Goal: Navigation & Orientation: Find specific page/section

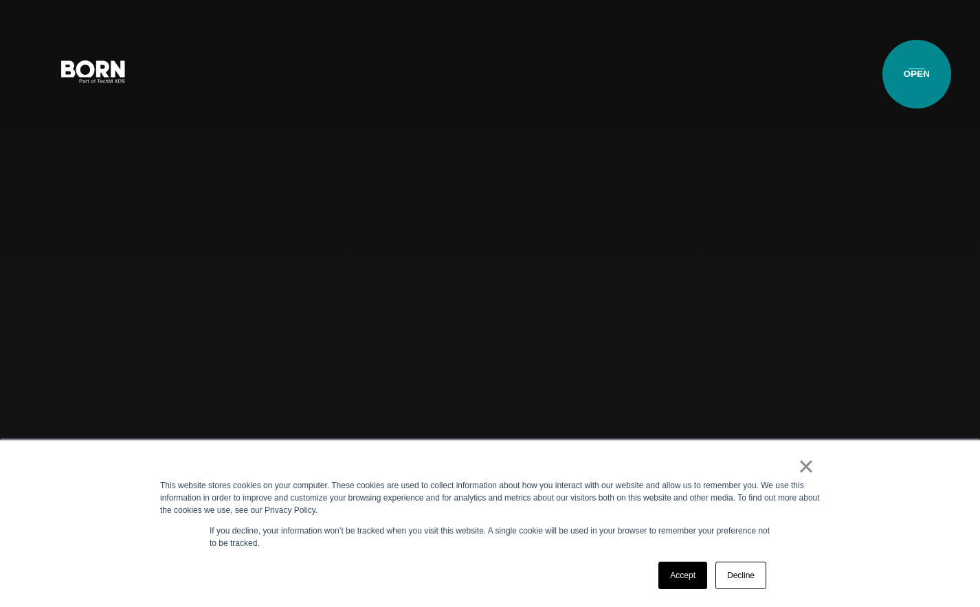
click at [917, 74] on button "Primary Menu" at bounding box center [916, 70] width 33 height 29
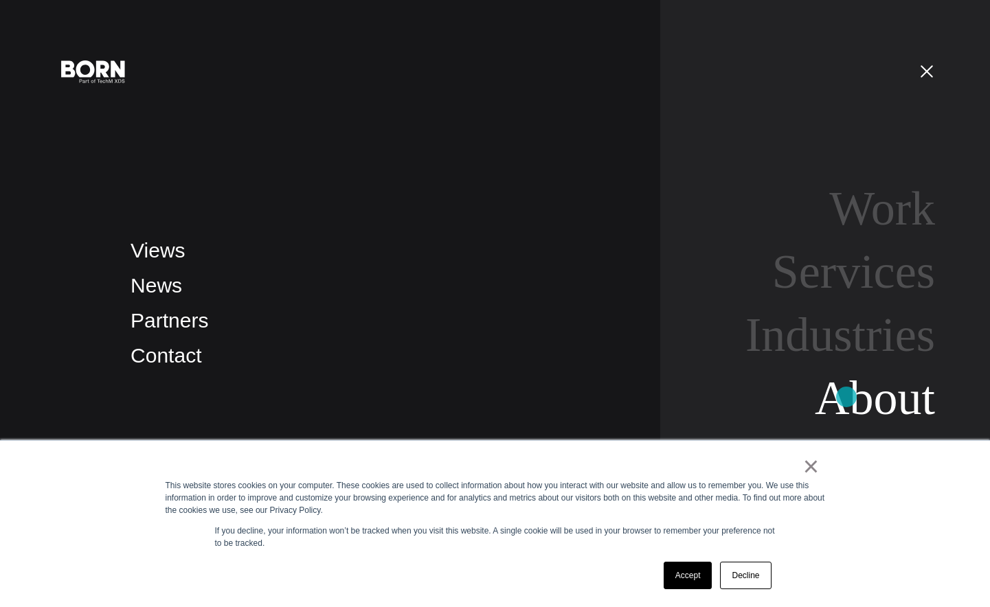
click at [847, 397] on link "About" at bounding box center [875, 398] width 120 height 53
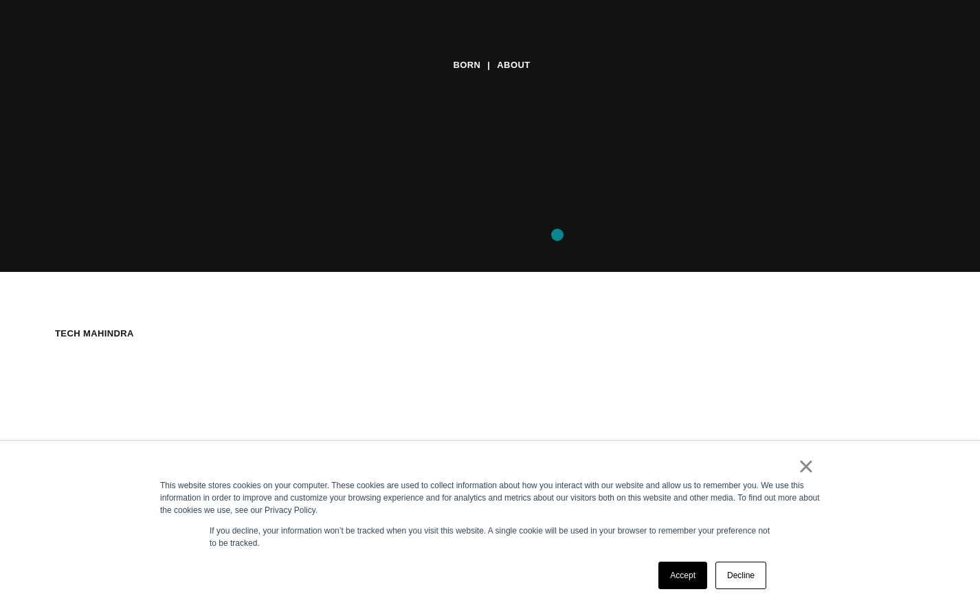
scroll to position [344, 0]
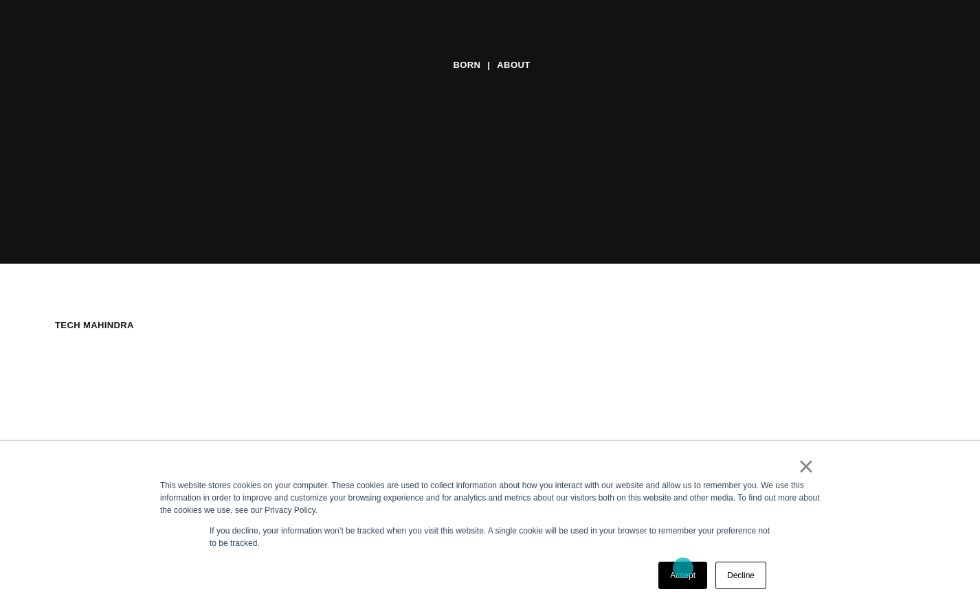
click at [682, 568] on link "Accept" at bounding box center [682, 575] width 49 height 27
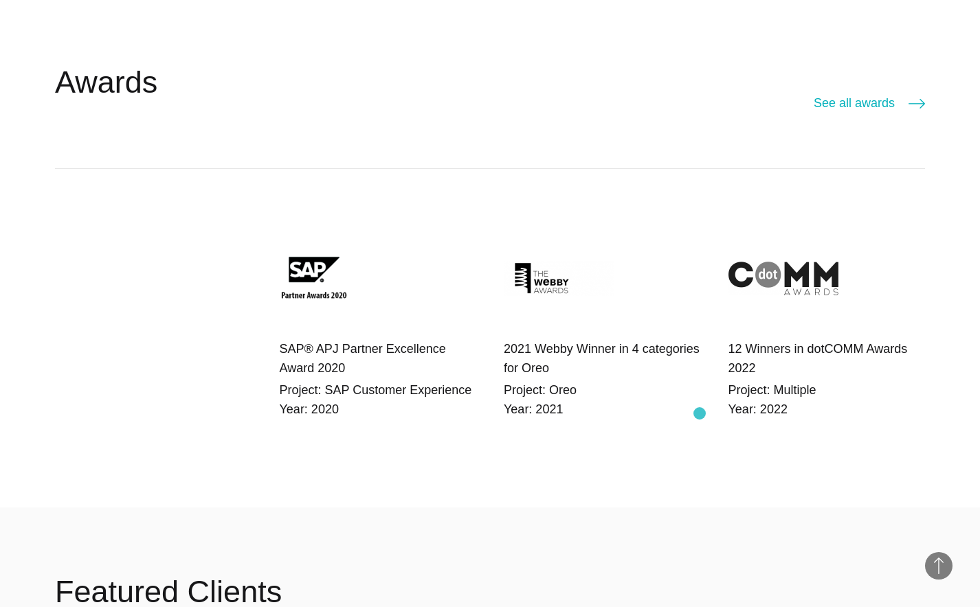
scroll to position [2955, 0]
